Goal: Check status: Check status

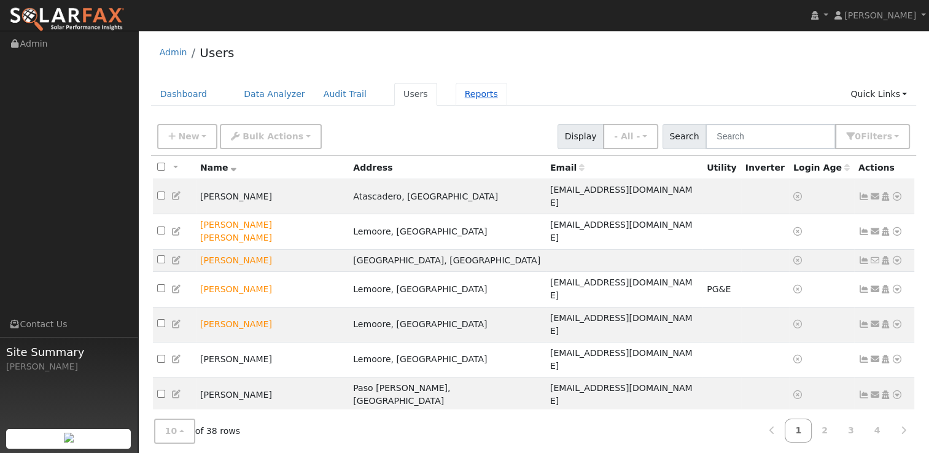
click at [456, 96] on link "Reports" at bounding box center [482, 94] width 52 height 23
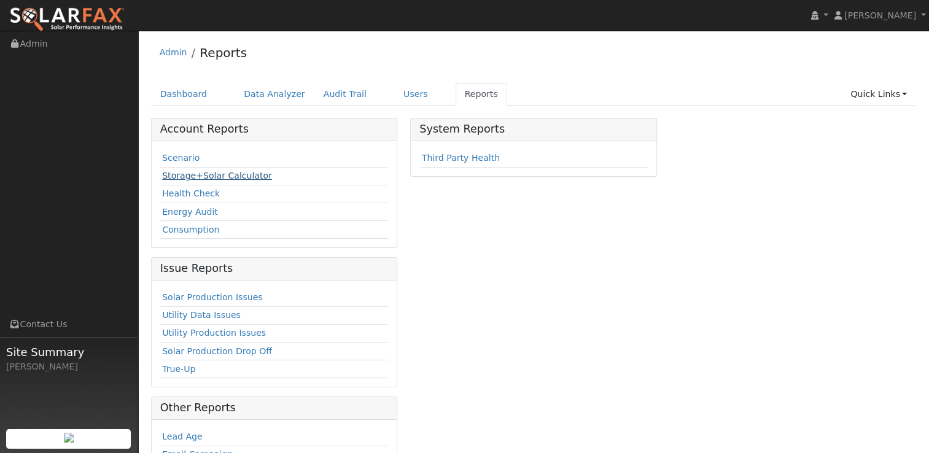
click at [193, 180] on link "Storage+Solar Calculator" at bounding box center [217, 176] width 110 height 10
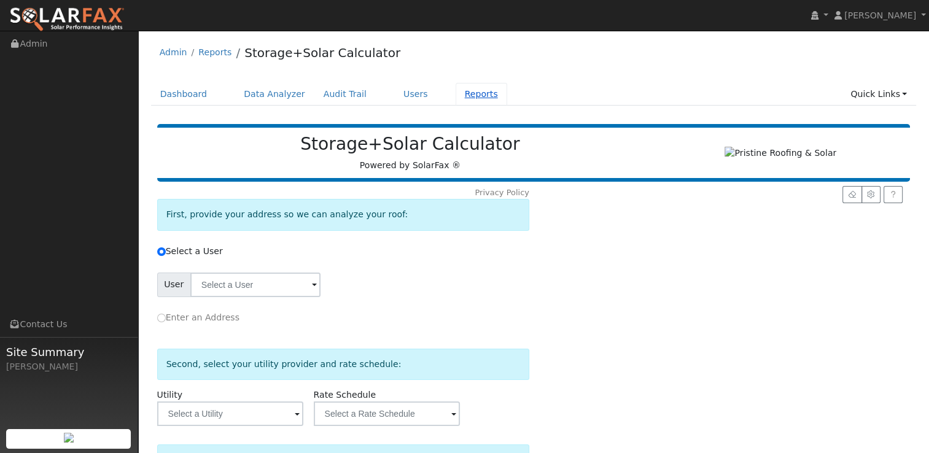
click at [462, 91] on link "Reports" at bounding box center [482, 94] width 52 height 23
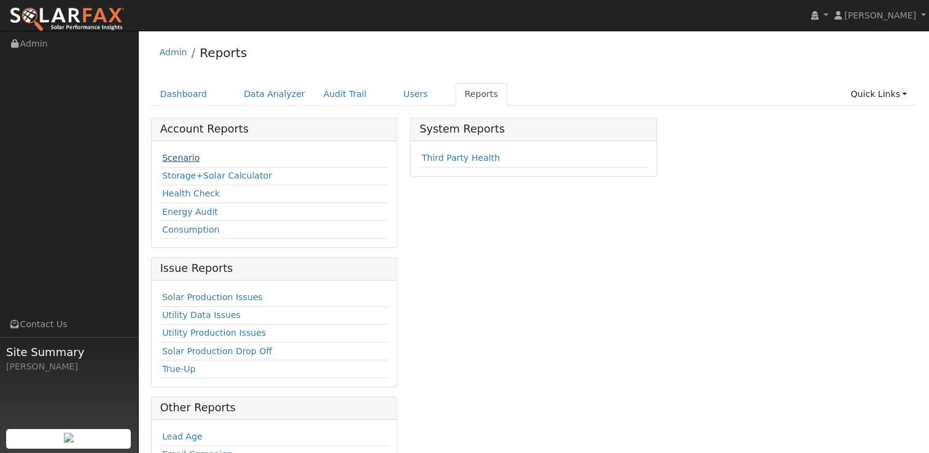
click at [184, 158] on link "Scenario" at bounding box center [180, 158] width 37 height 10
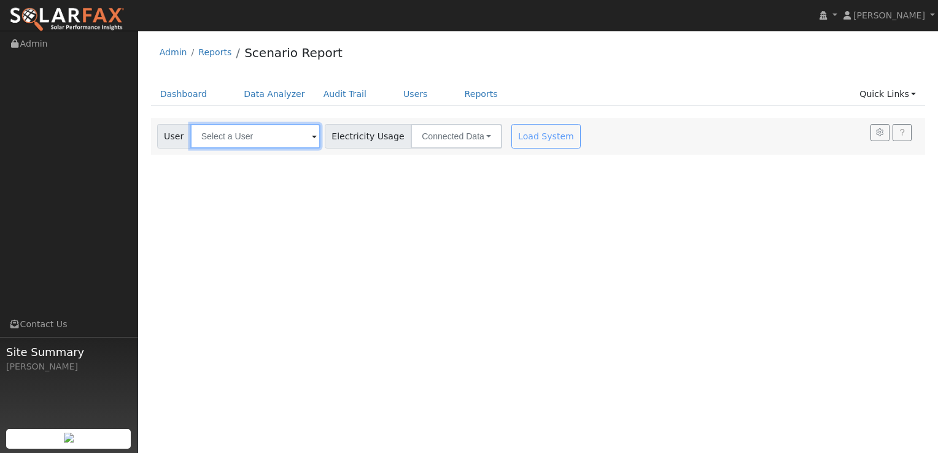
click at [297, 136] on input "text" at bounding box center [255, 136] width 130 height 25
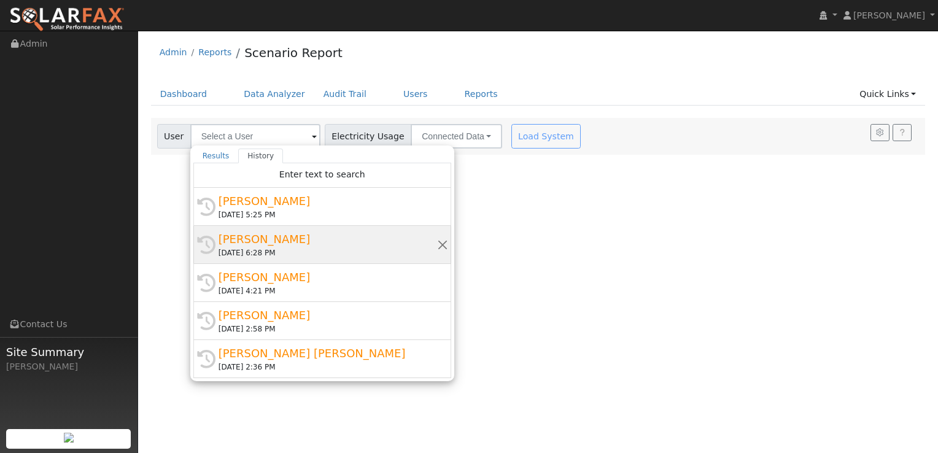
click at [265, 255] on div "[DATE] 6:28 PM" at bounding box center [328, 252] width 219 height 11
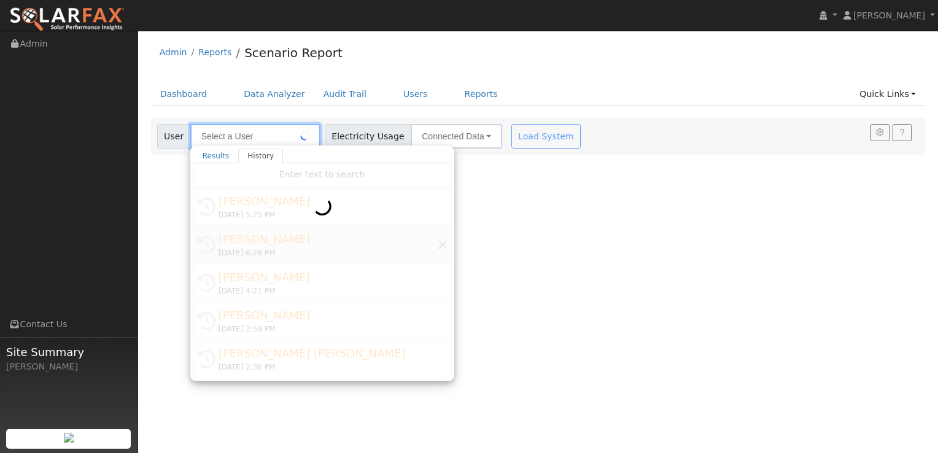
type input "[PERSON_NAME]"
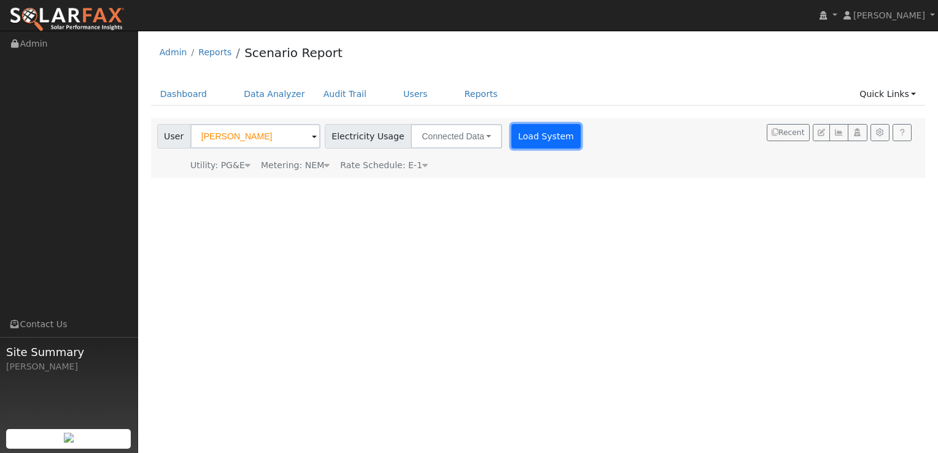
click at [515, 134] on button "Load System" at bounding box center [546, 136] width 70 height 25
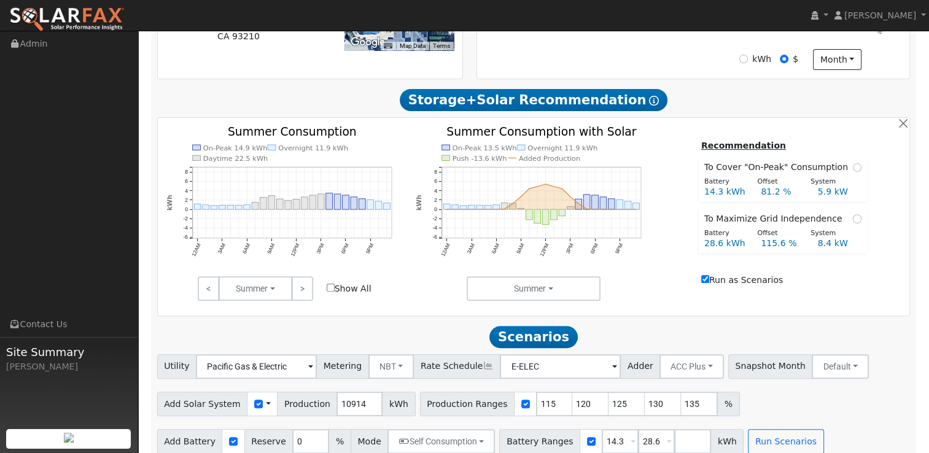
scroll to position [386, 0]
